Goal: Task Accomplishment & Management: Manage account settings

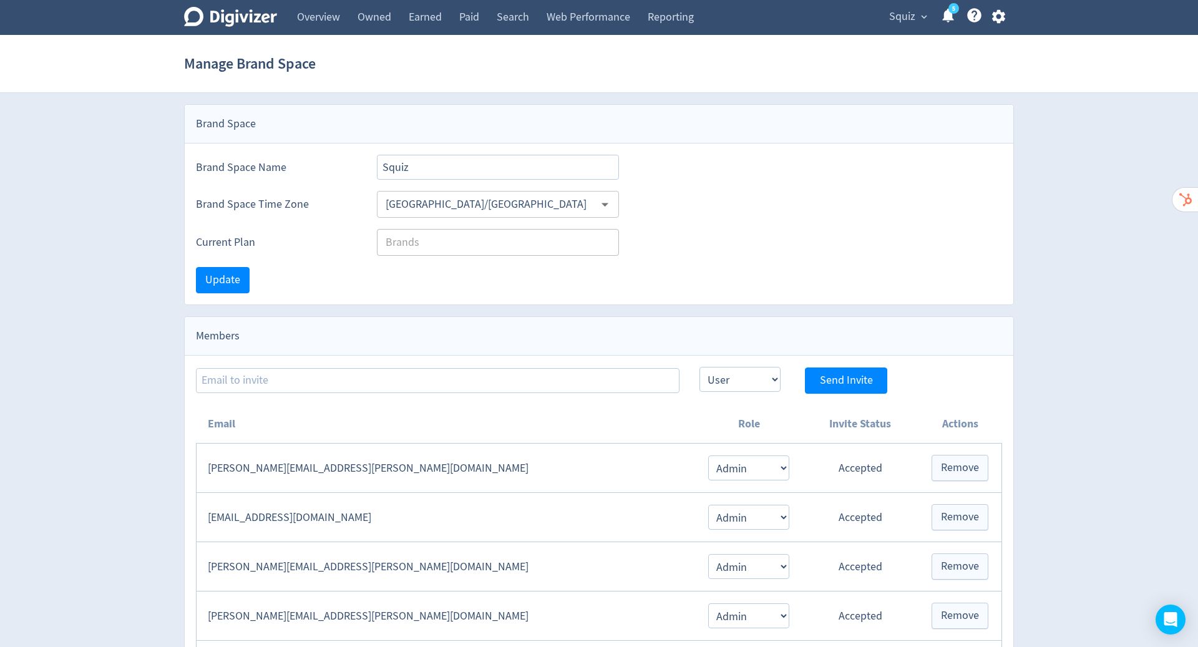
select select "USER"
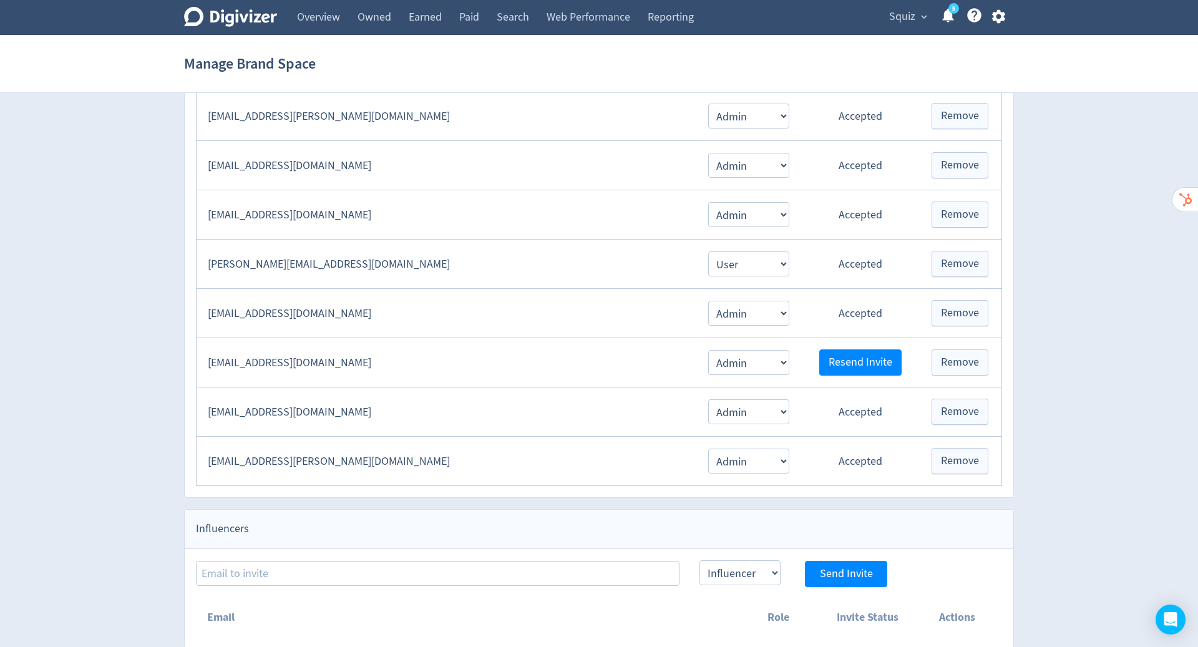
click at [1000, 17] on div at bounding box center [599, 323] width 1198 height 647
click at [999, 17] on div at bounding box center [599, 323] width 1198 height 647
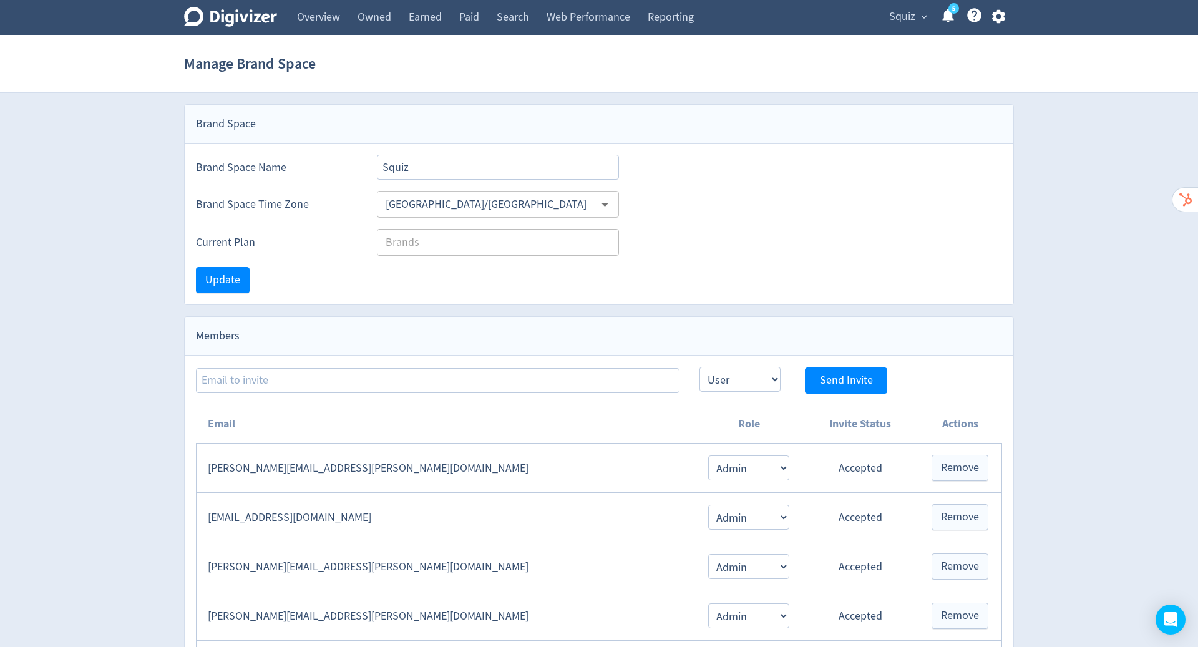
click at [999, 17] on div at bounding box center [599, 323] width 1198 height 647
click at [998, 17] on div at bounding box center [599, 323] width 1198 height 647
click at [228, 19] on div at bounding box center [599, 323] width 1198 height 647
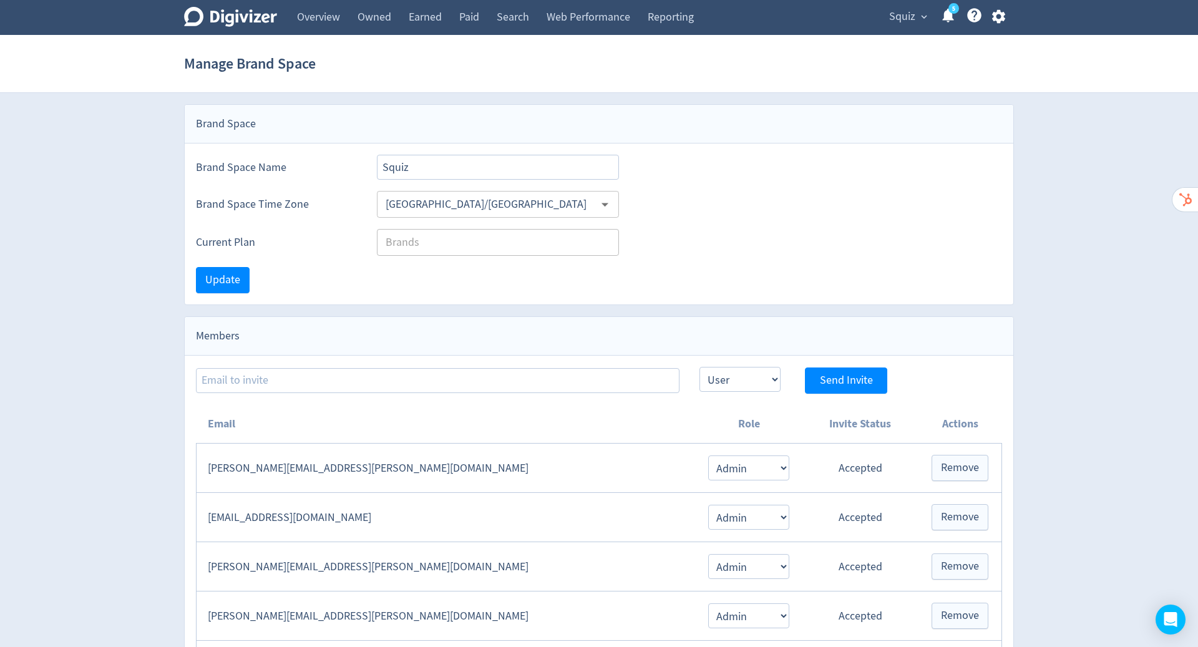
click at [228, 19] on div at bounding box center [599, 323] width 1198 height 647
select select "USER"
click at [999, 19] on icon "button" at bounding box center [998, 17] width 13 height 14
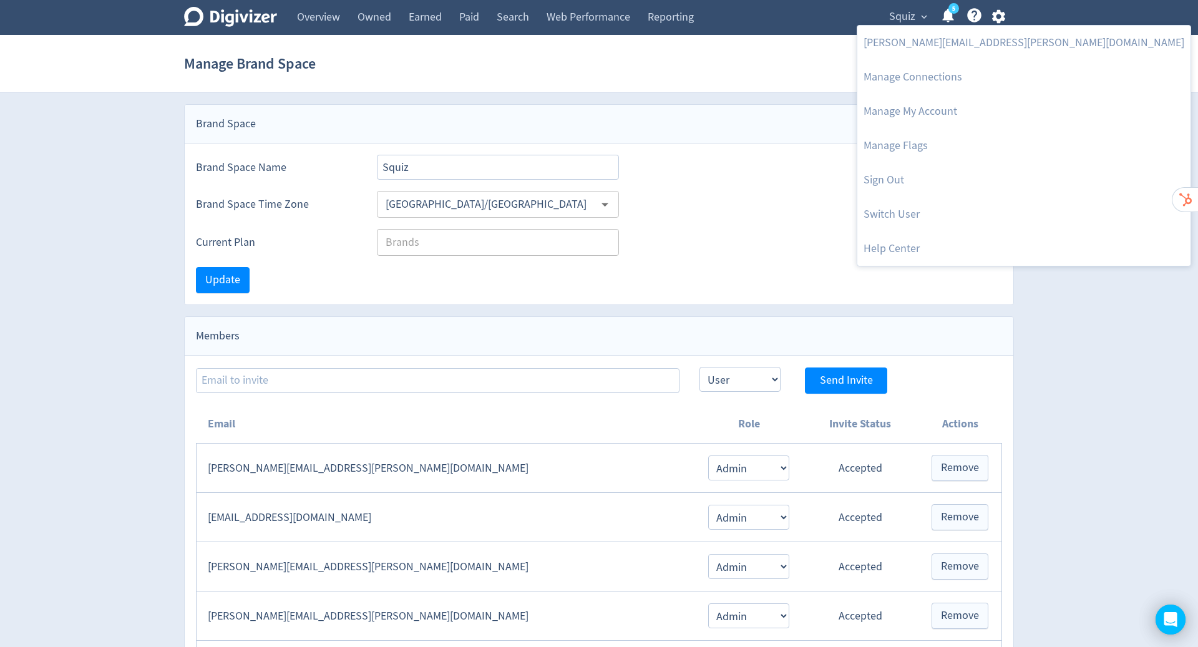
click at [909, 215] on link "Switch User" at bounding box center [1024, 214] width 333 height 34
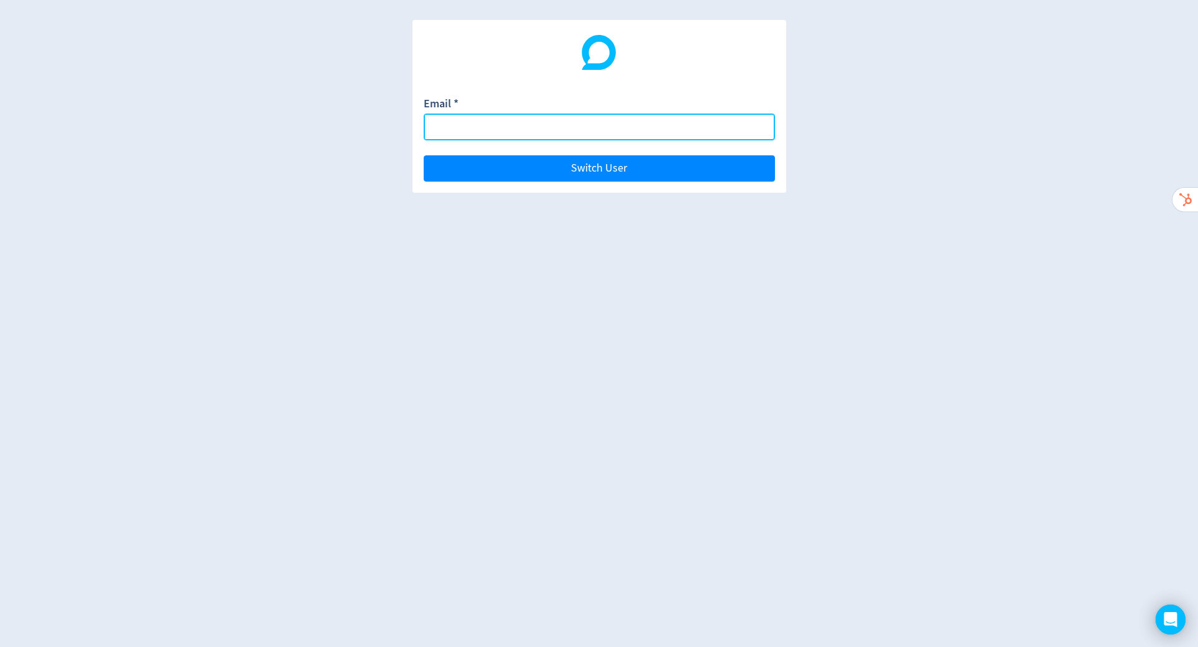
click at [637, 114] on input "Email *" at bounding box center [599, 127] width 351 height 27
paste input "[PERSON_NAME][EMAIL_ADDRESS][DOMAIN_NAME]"
type input "[PERSON_NAME][EMAIL_ADDRESS][DOMAIN_NAME]"
click at [424, 155] on button "Switch User" at bounding box center [599, 168] width 351 height 26
